Goal: Task Accomplishment & Management: Manage account settings

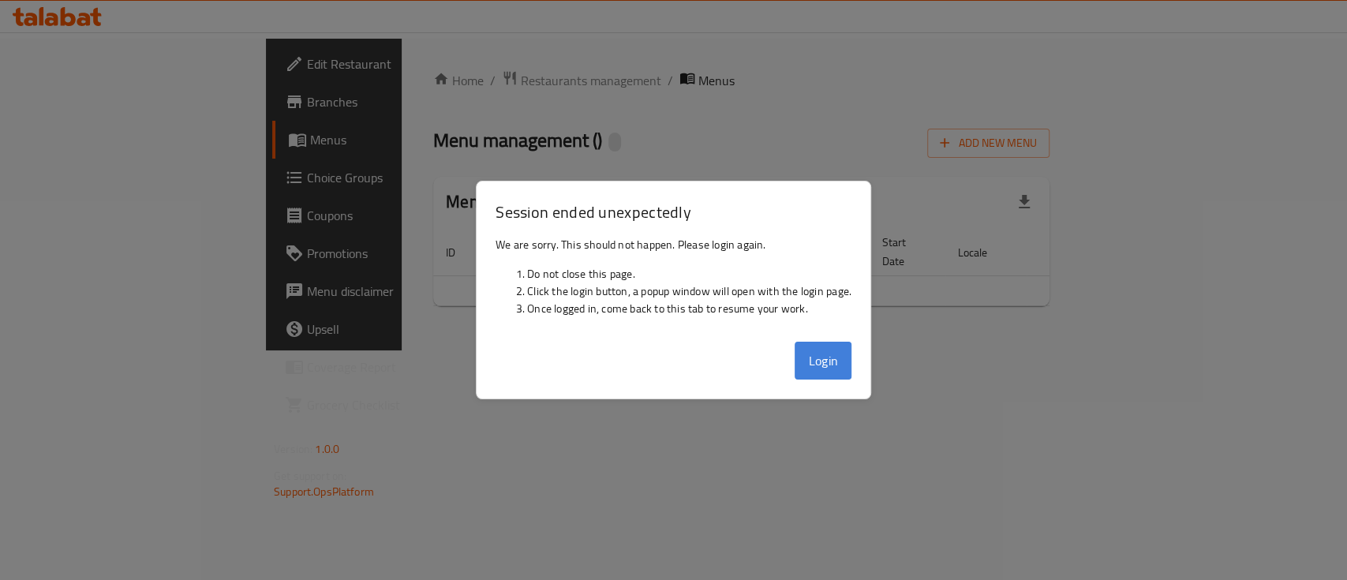
click at [832, 376] on button "Login" at bounding box center [822, 361] width 57 height 38
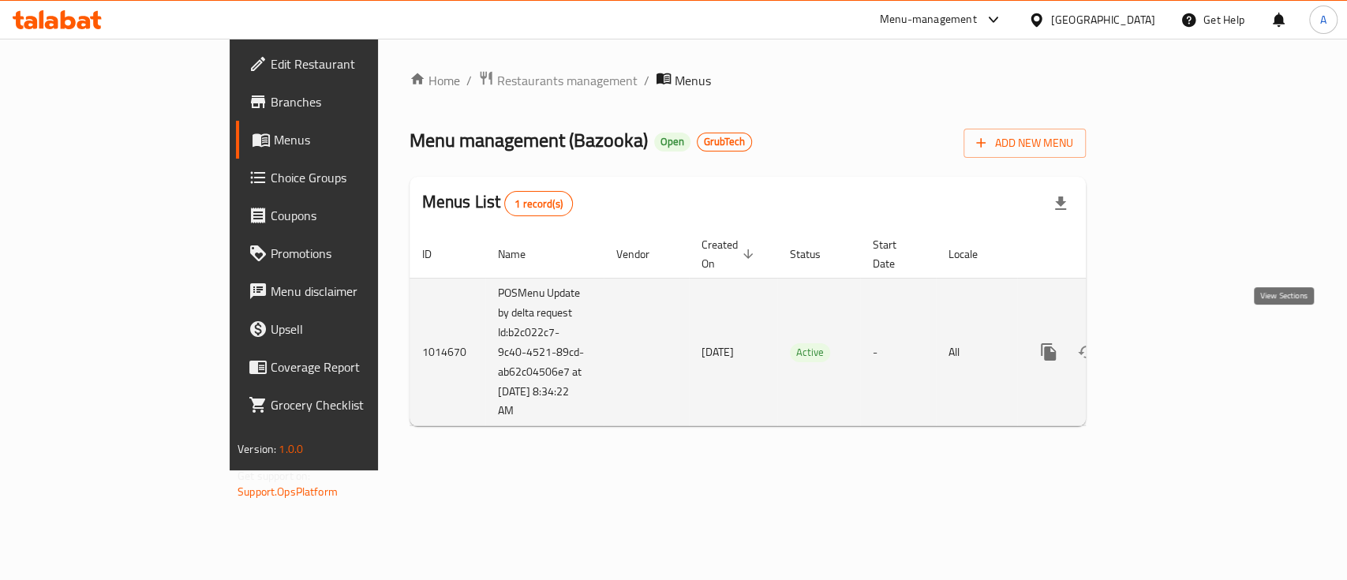
click at [1171, 342] on icon "enhanced table" at bounding box center [1162, 351] width 19 height 19
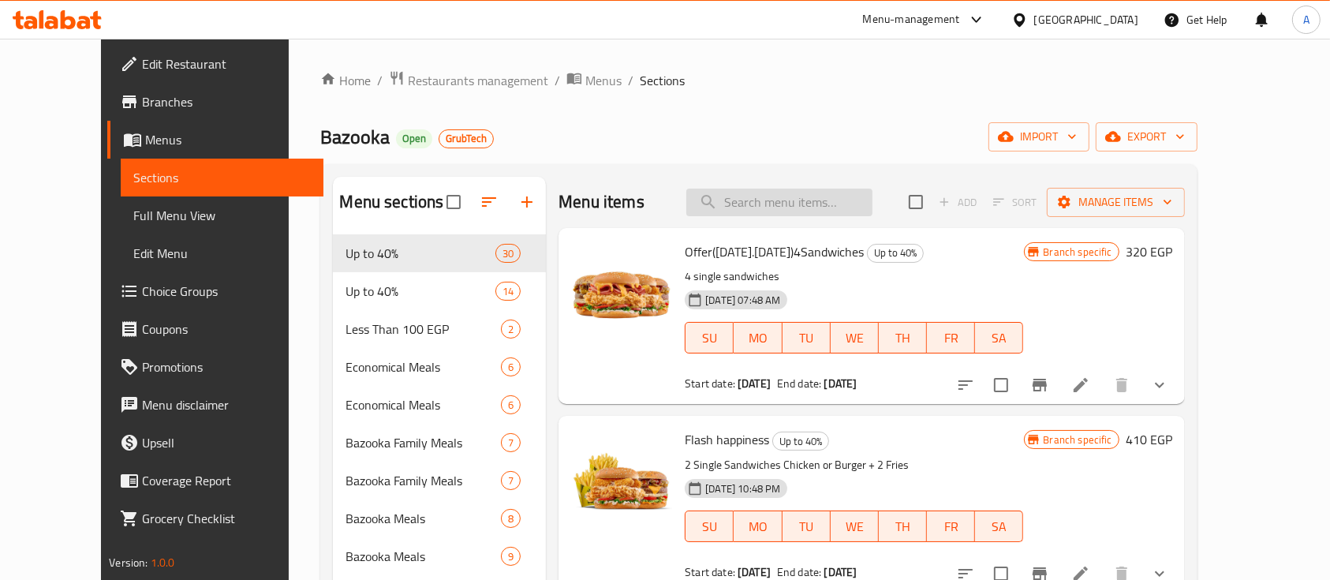
click at [792, 201] on input "search" at bounding box center [779, 203] width 186 height 28
paste input "ب"
type input "بمش"
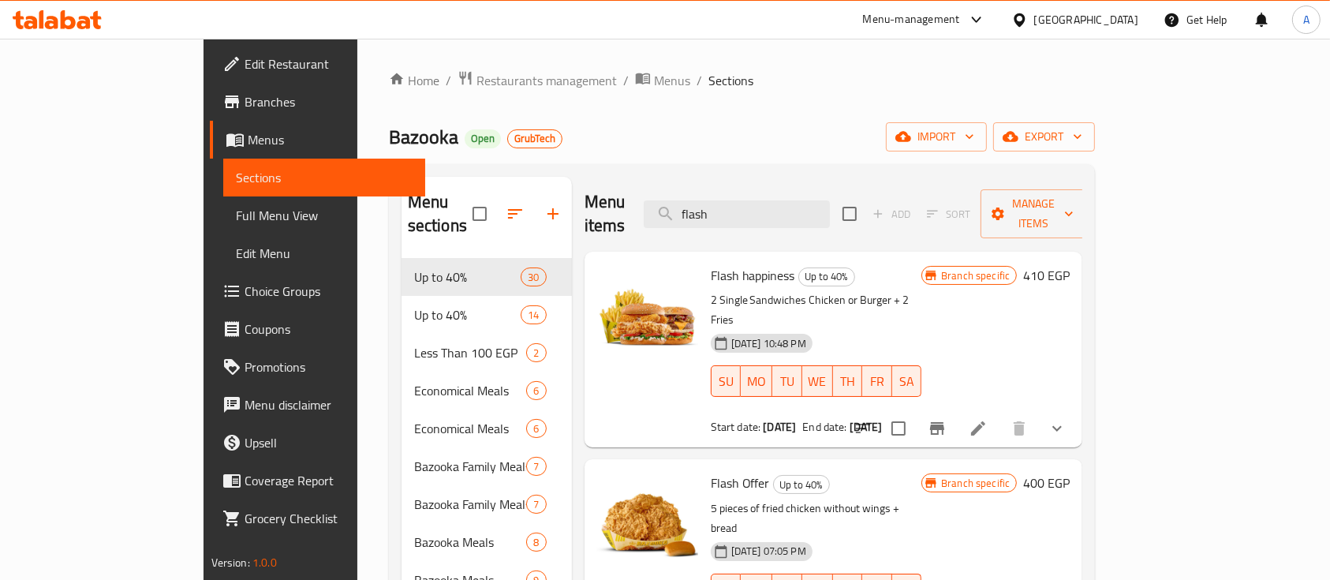
type input "flash"
click at [711, 263] on span "Flash happiness" at bounding box center [753, 275] width 84 height 24
copy h6 "Flash happiness"
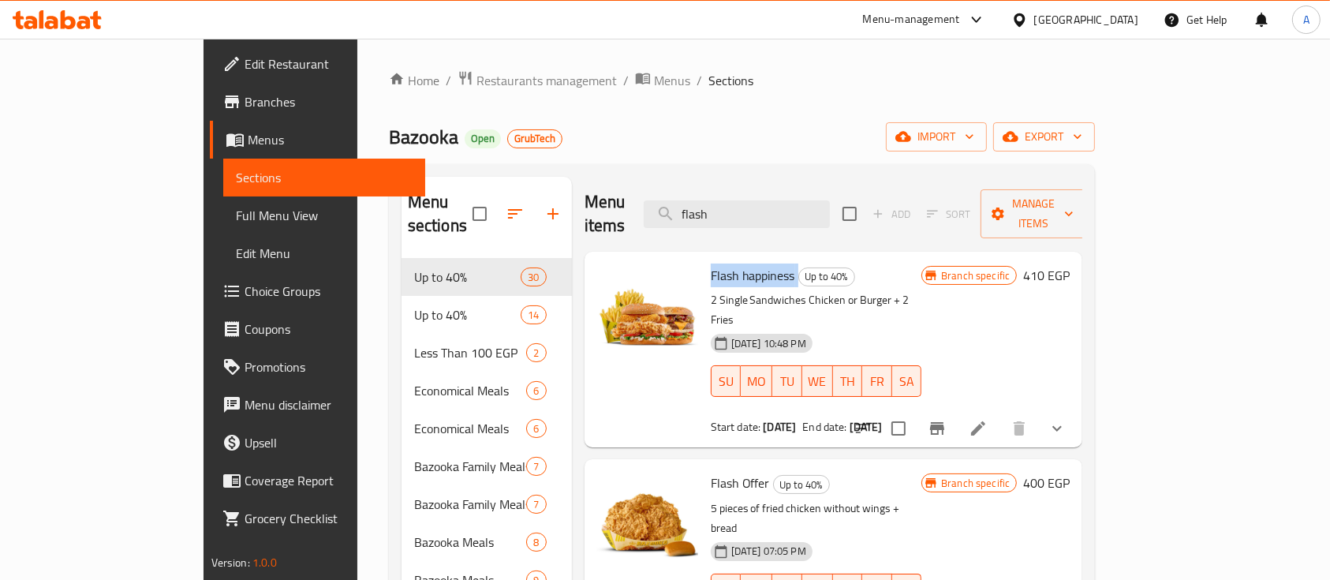
click at [711, 263] on span "Flash happiness" at bounding box center [753, 275] width 84 height 24
click at [988, 419] on icon at bounding box center [978, 428] width 19 height 19
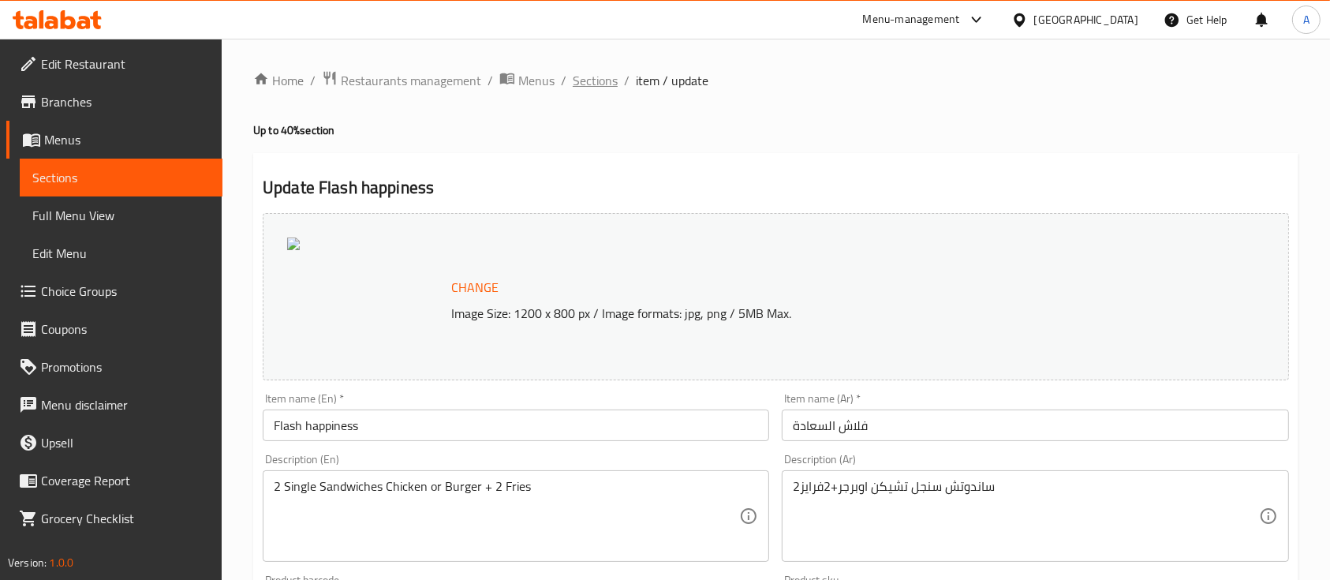
click at [589, 71] on span "Sections" at bounding box center [595, 80] width 45 height 19
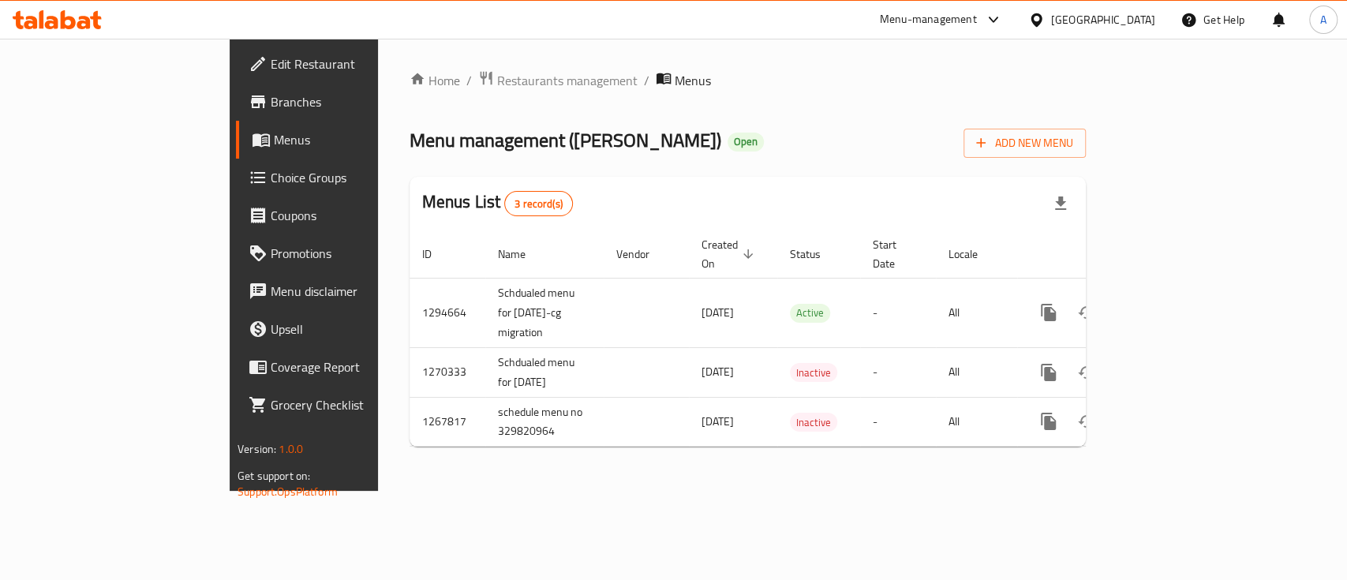
drag, startPoint x: 0, startPoint y: 0, endPoint x: 642, endPoint y: 492, distance: 809.1
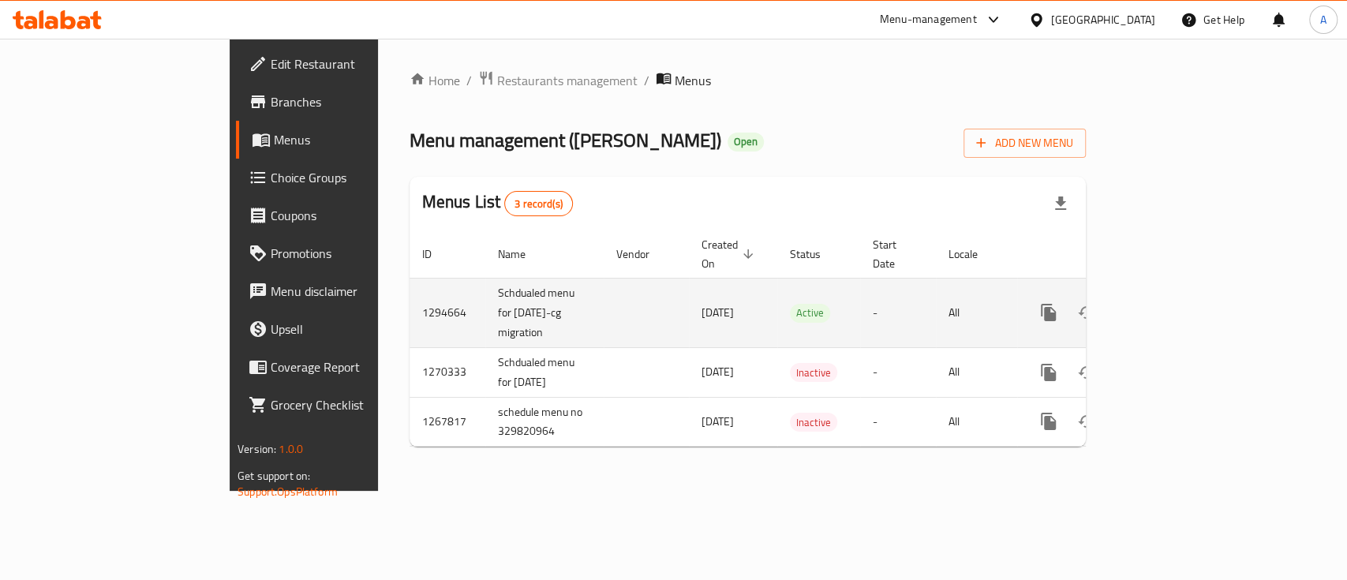
drag, startPoint x: 642, startPoint y: 492, endPoint x: 1281, endPoint y: 293, distance: 669.2
click at [1171, 303] on icon "enhanced table" at bounding box center [1162, 312] width 19 height 19
